Goal: Navigation & Orientation: Find specific page/section

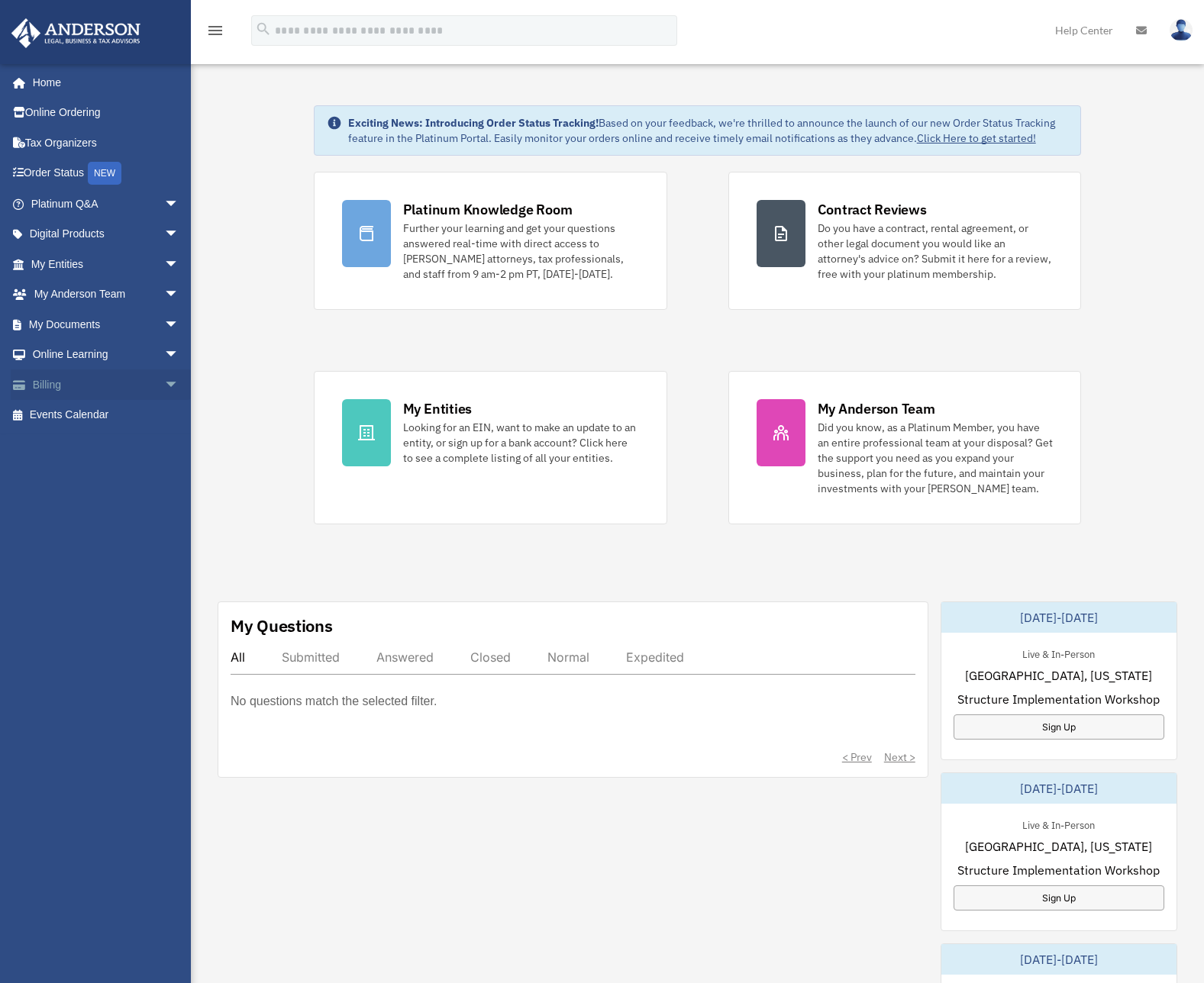
click at [81, 389] on link "Billing arrow_drop_down" at bounding box center [107, 385] width 192 height 31
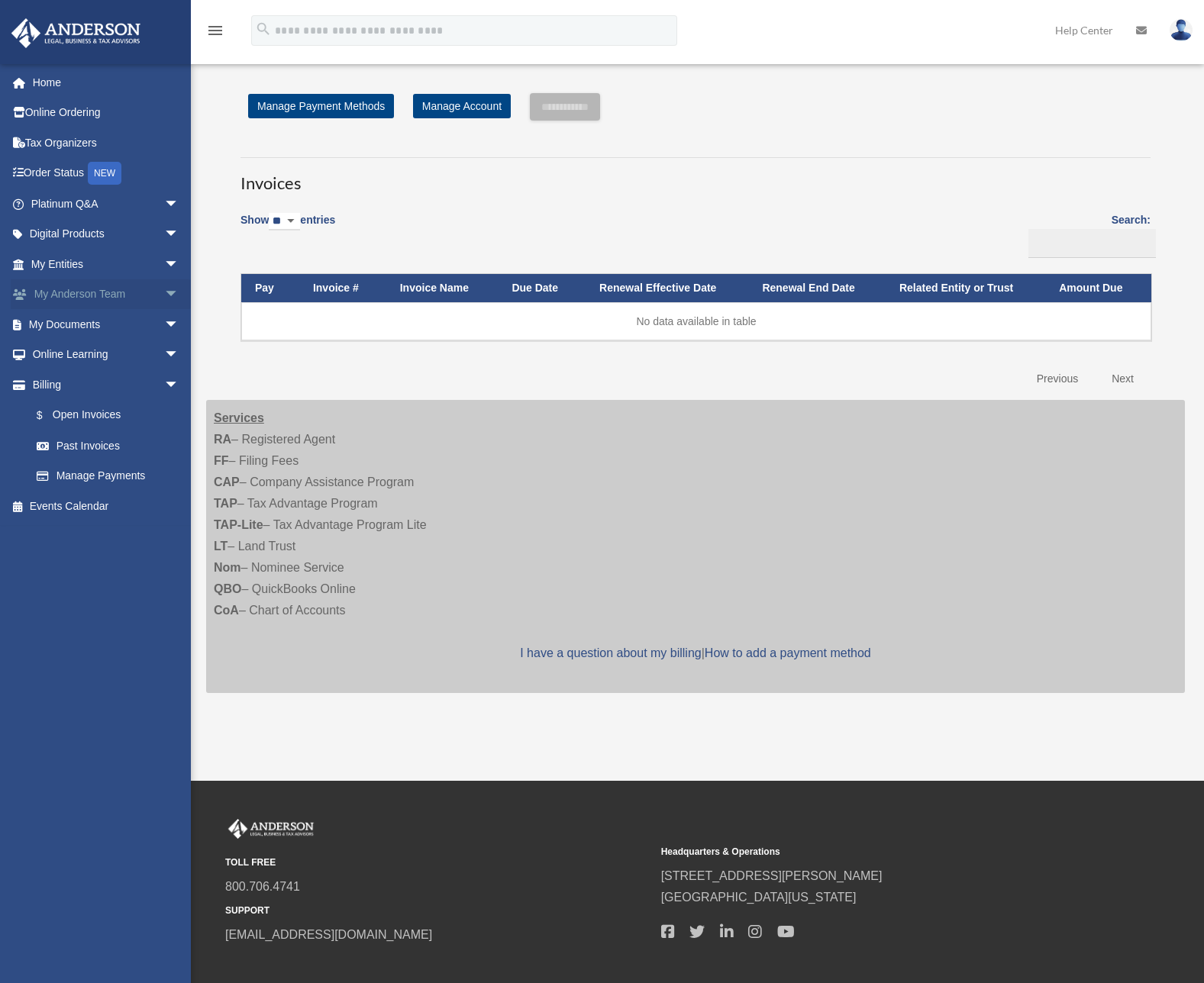
click at [93, 301] on link "My [PERSON_NAME] Team arrow_drop_down" at bounding box center [107, 295] width 192 height 31
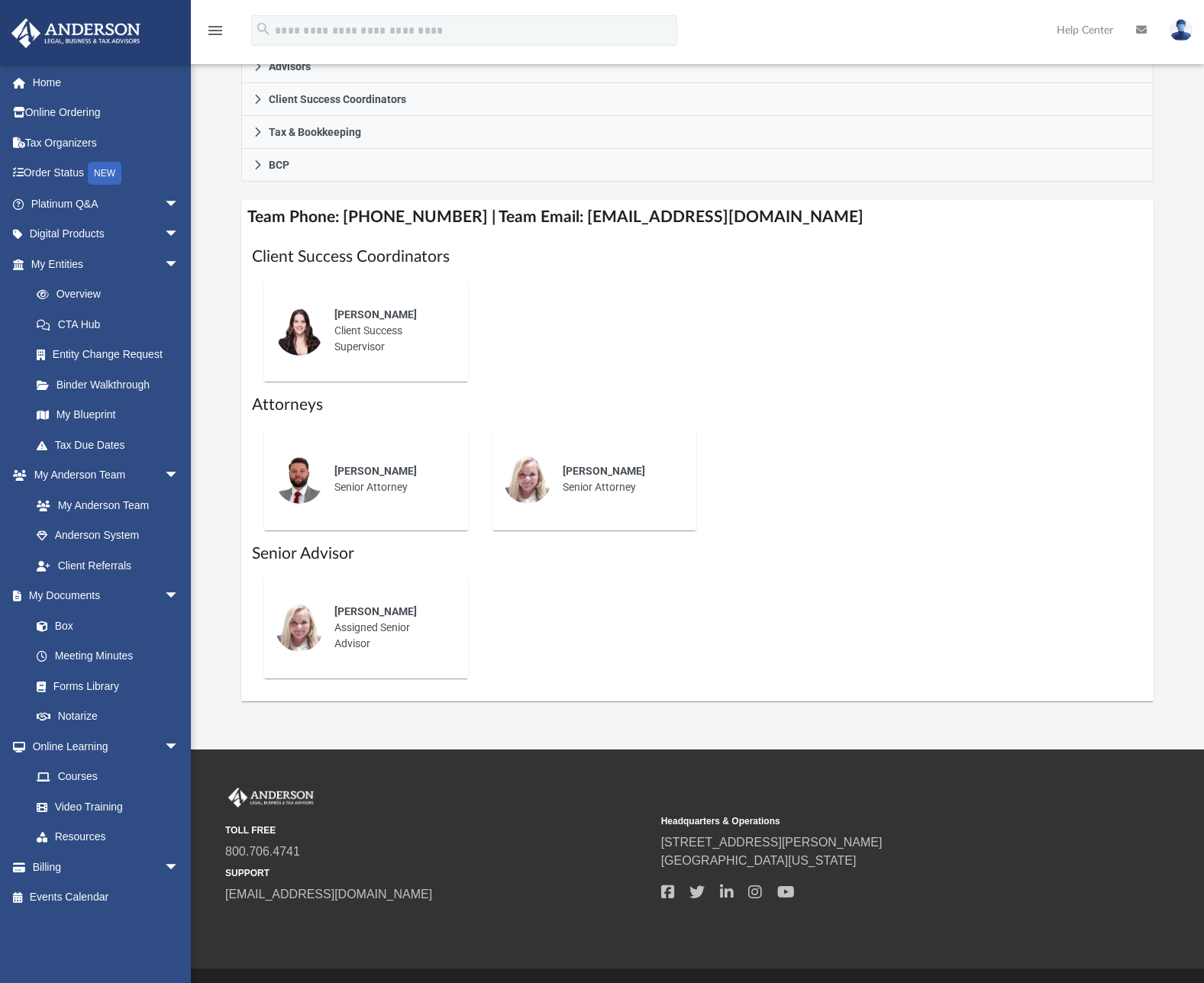
scroll to position [506, 0]
